Goal: Information Seeking & Learning: Learn about a topic

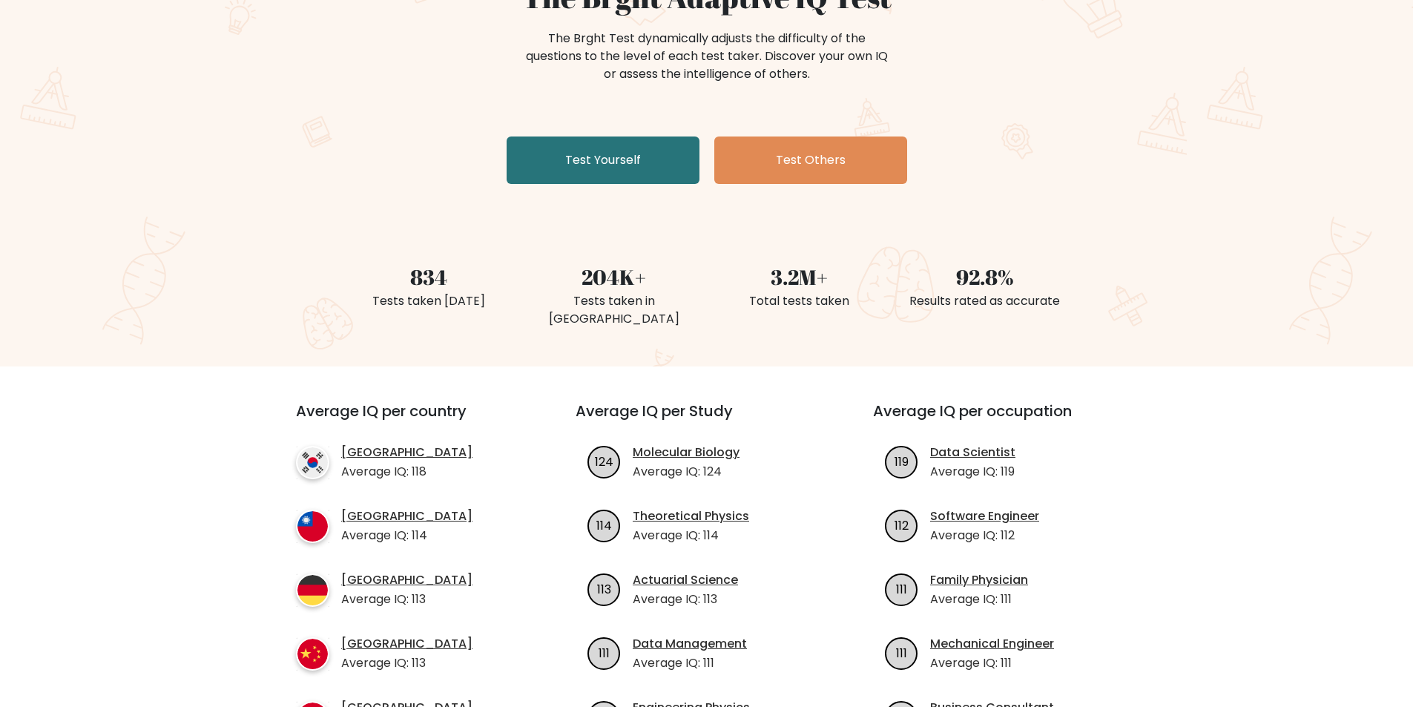
scroll to position [74, 0]
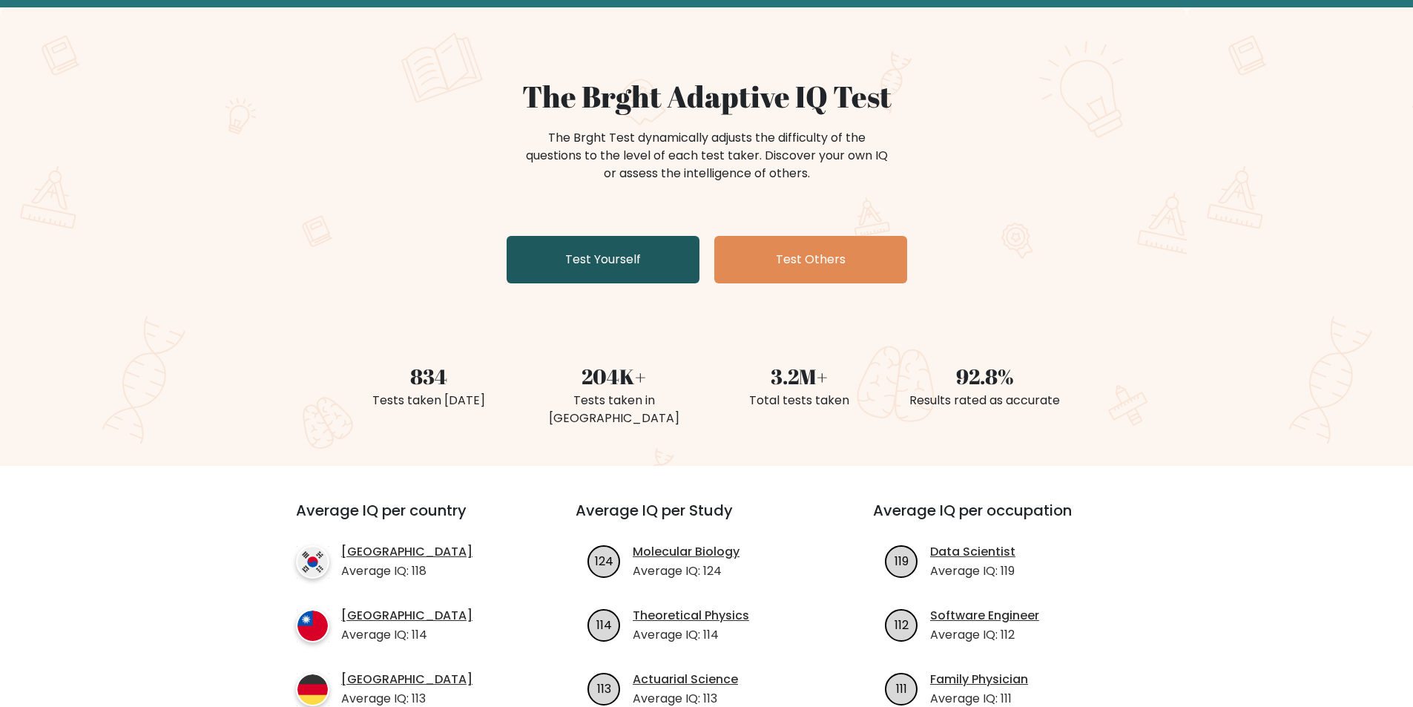
click at [609, 264] on link "Test Yourself" at bounding box center [603, 259] width 193 height 47
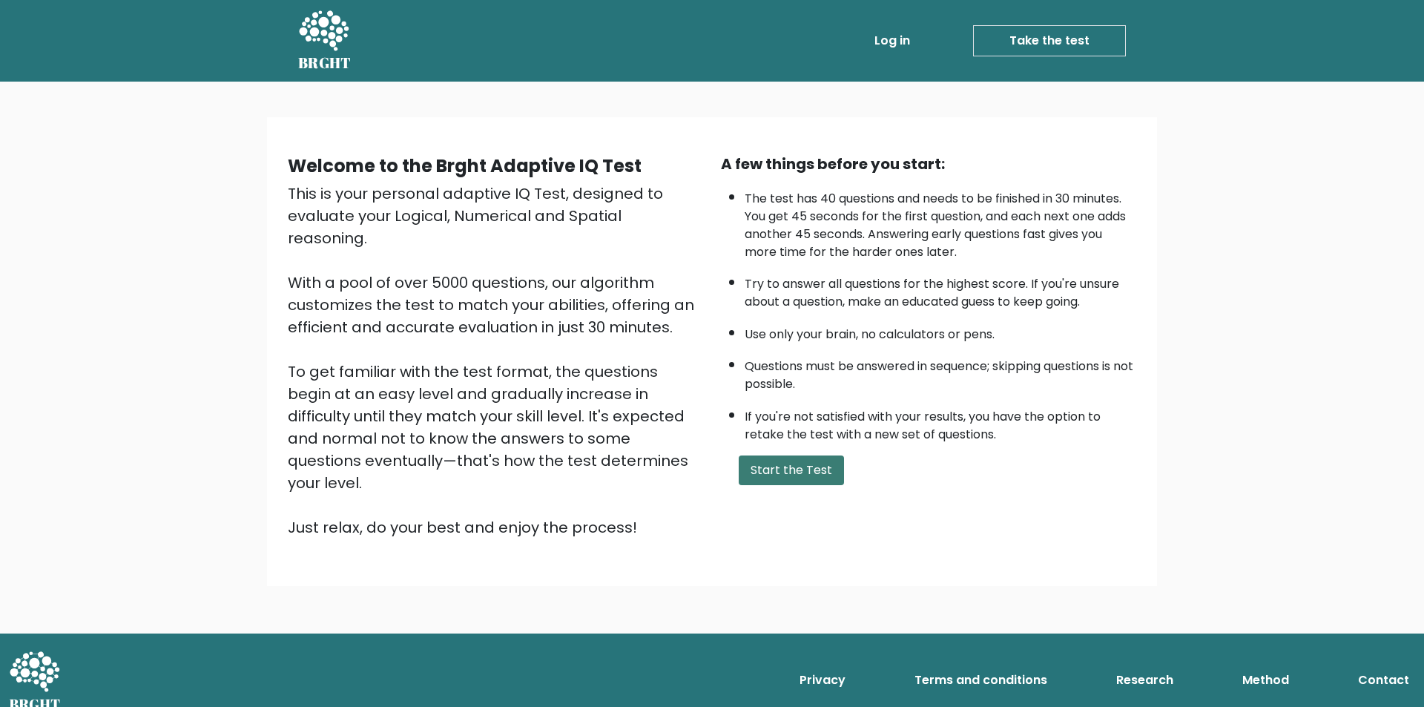
click at [802, 467] on button "Start the Test" at bounding box center [791, 470] width 105 height 30
